Goal: Check status: Check status

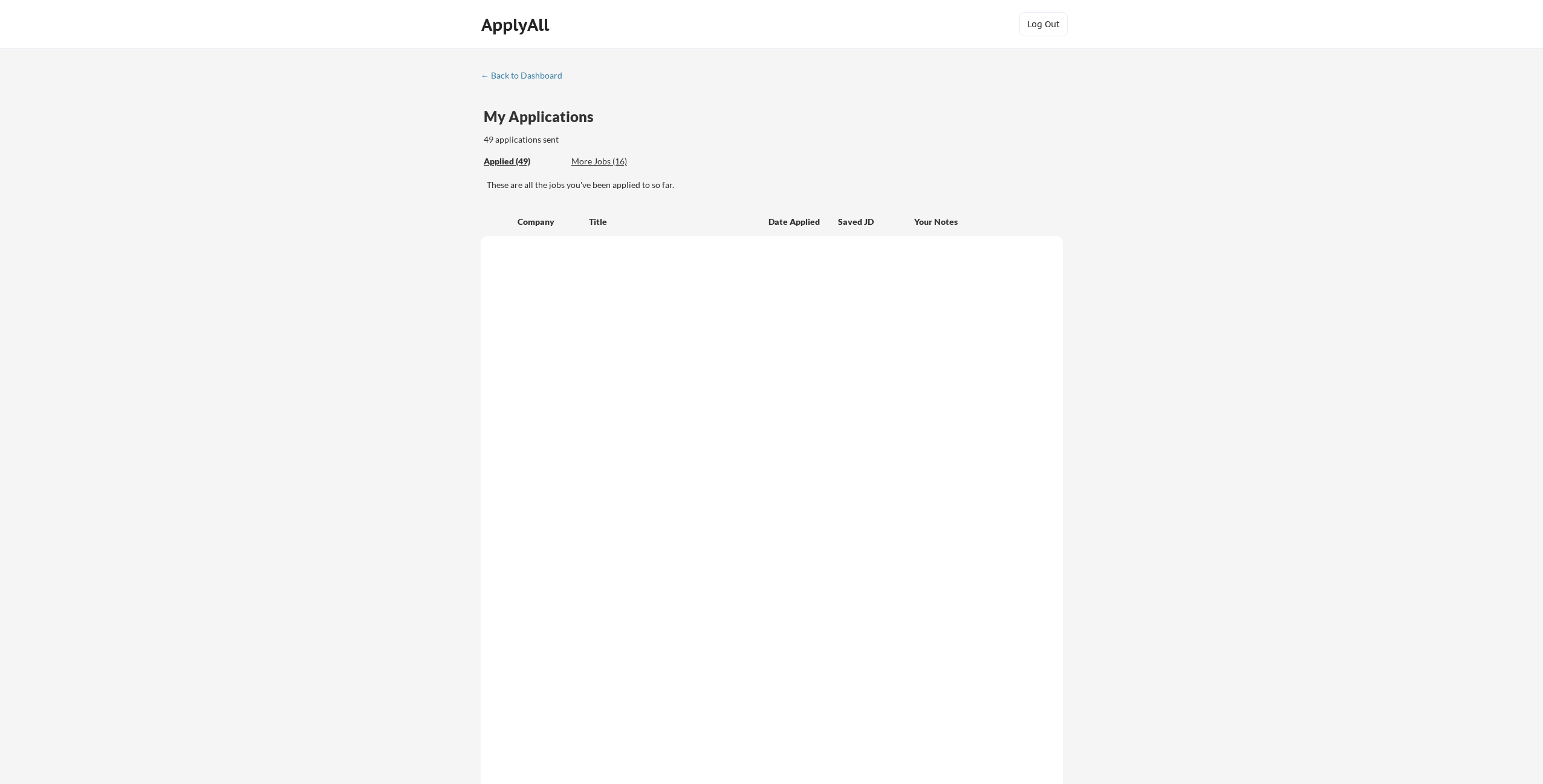
click at [410, 331] on div "← Back to Dashboard My Applications 49 applications sent Applied (49) More Jobs…" at bounding box center [771, 500] width 1543 height 903
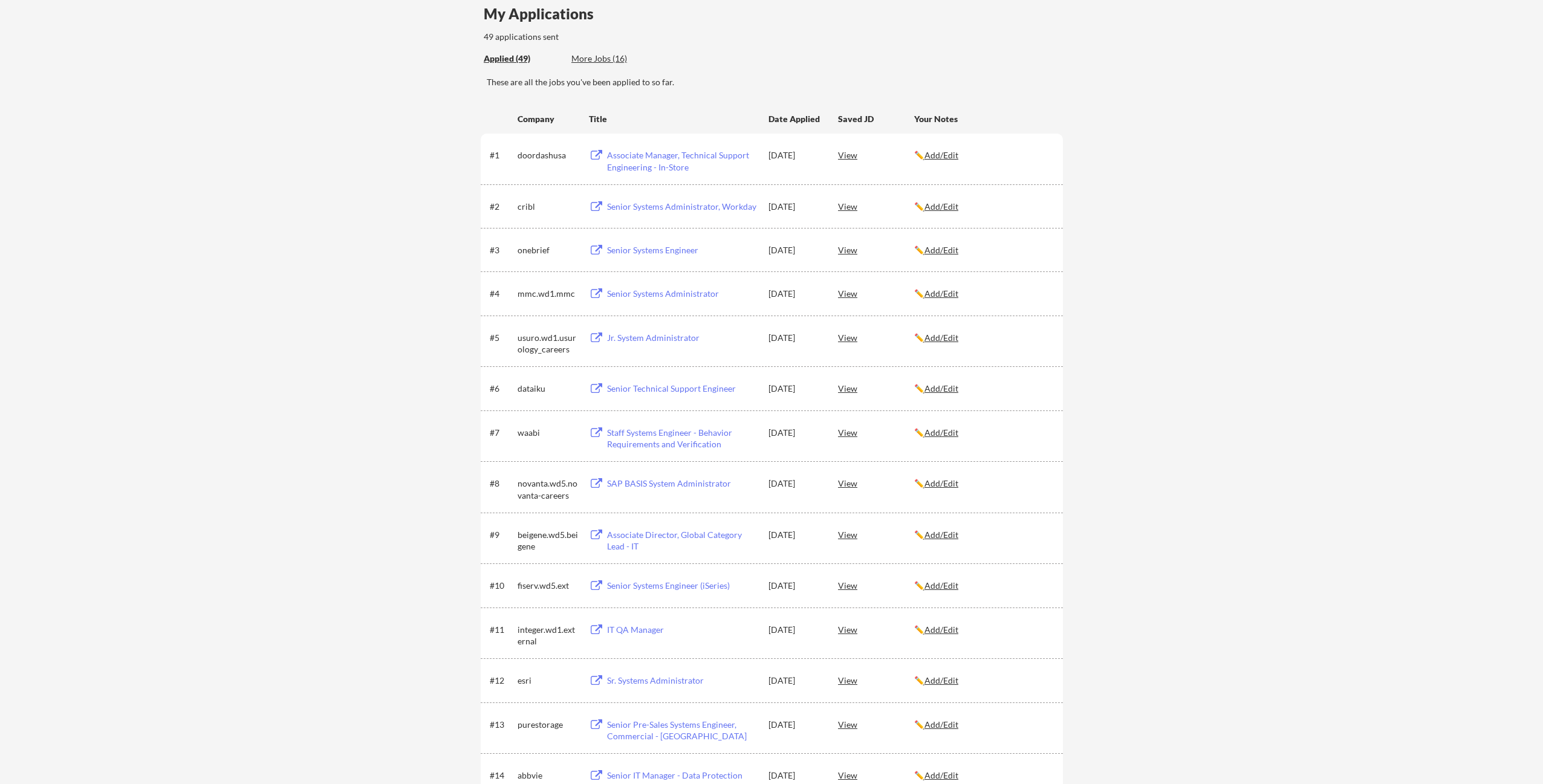
scroll to position [89, 0]
